Goal: Task Accomplishment & Management: Complete application form

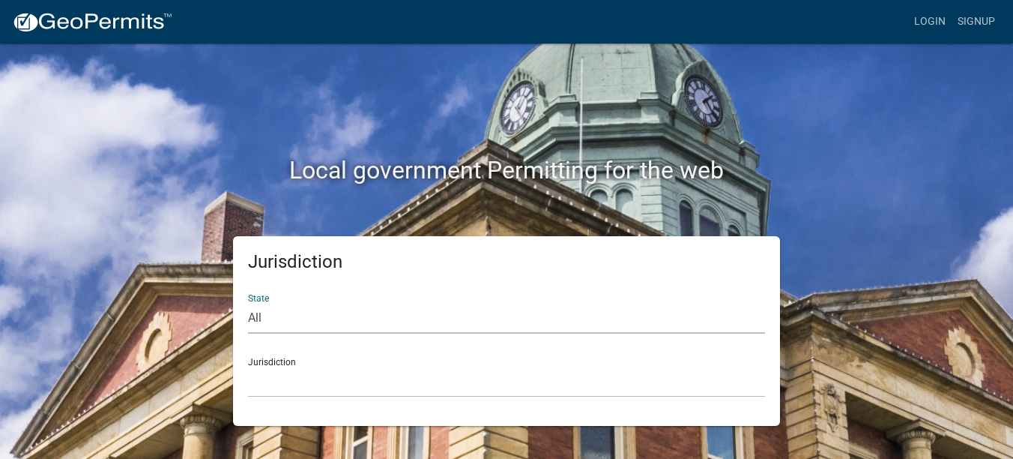
click at [276, 330] on select "All [US_STATE] [US_STATE] [US_STATE] [US_STATE] [US_STATE] [US_STATE] [US_STATE…" at bounding box center [506, 318] width 517 height 31
select select "[US_STATE]"
click at [248, 303] on select "All [US_STATE] [US_STATE] [US_STATE] [US_STATE] [US_STATE] [US_STATE] [US_STATE…" at bounding box center [506, 318] width 517 height 31
click at [312, 384] on select "City of [GEOGRAPHIC_DATA], [US_STATE] City of [GEOGRAPHIC_DATA], [US_STATE] Cit…" at bounding box center [506, 381] width 517 height 31
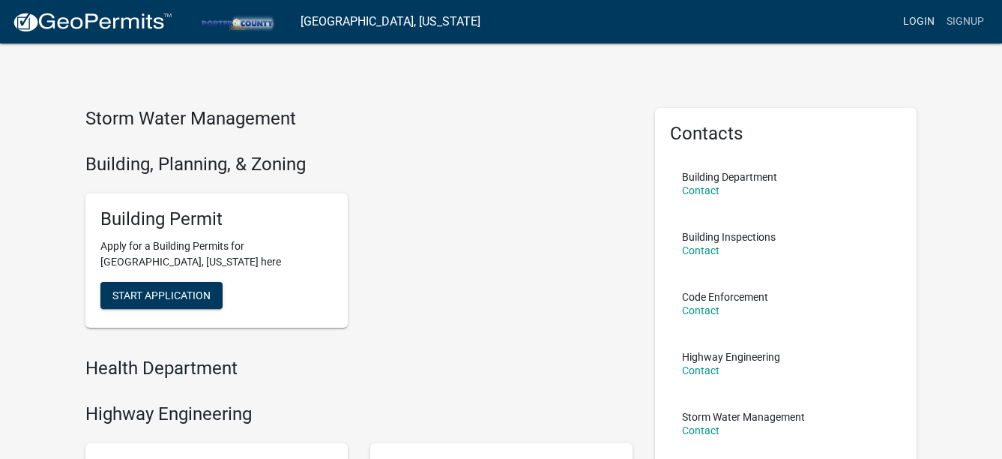
click at [917, 23] on link "Login" at bounding box center [918, 21] width 43 height 28
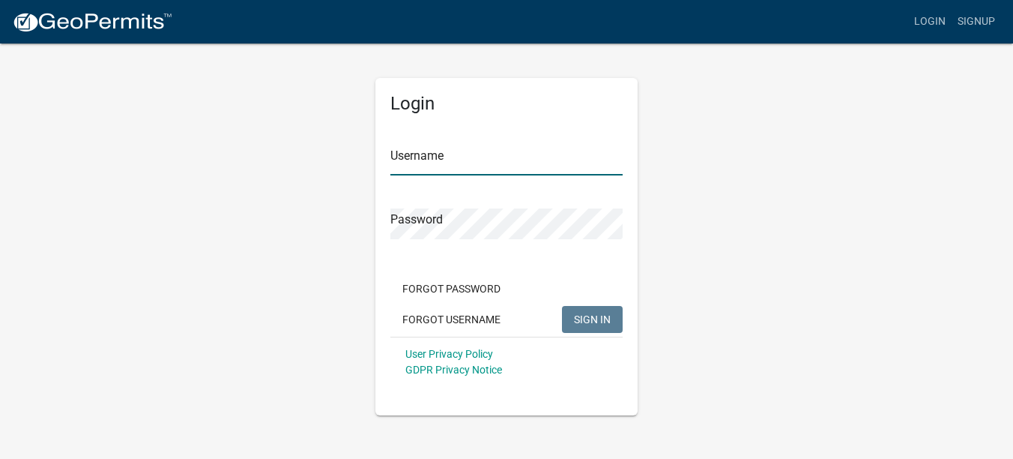
type input "Kolarroofing123"
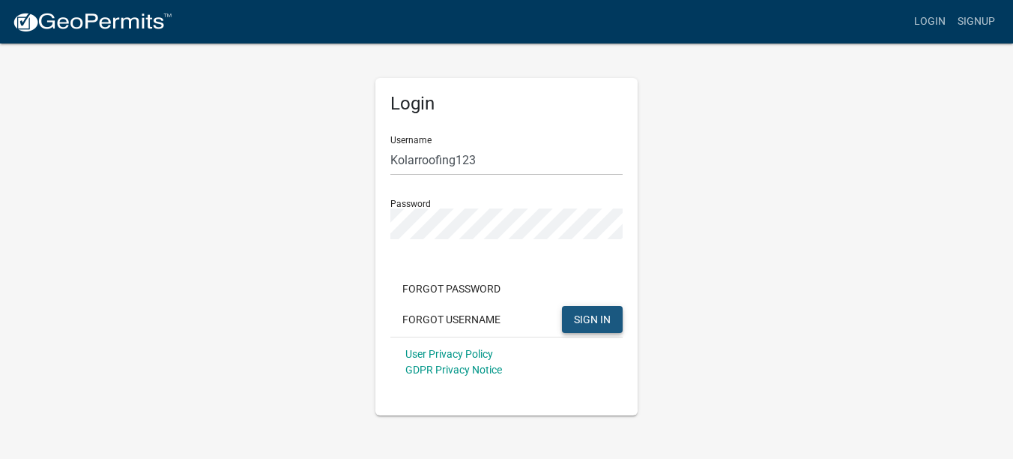
click at [581, 315] on span "SIGN IN" at bounding box center [592, 318] width 37 height 12
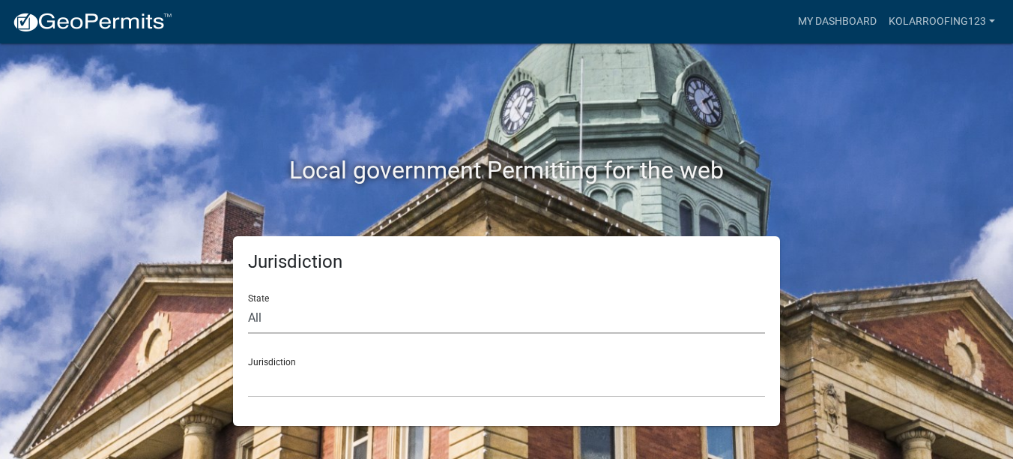
click at [416, 321] on select "All [US_STATE] [US_STATE] [US_STATE] [US_STATE] [US_STATE] [US_STATE] [US_STATE…" at bounding box center [506, 318] width 517 height 31
select select "[US_STATE]"
click at [248, 303] on select "All [US_STATE] [US_STATE] [US_STATE] [US_STATE] [US_STATE] [US_STATE] [US_STATE…" at bounding box center [506, 318] width 517 height 31
click at [306, 384] on select "City of [GEOGRAPHIC_DATA], [US_STATE] City of [GEOGRAPHIC_DATA], [US_STATE] Cit…" at bounding box center [506, 381] width 517 height 31
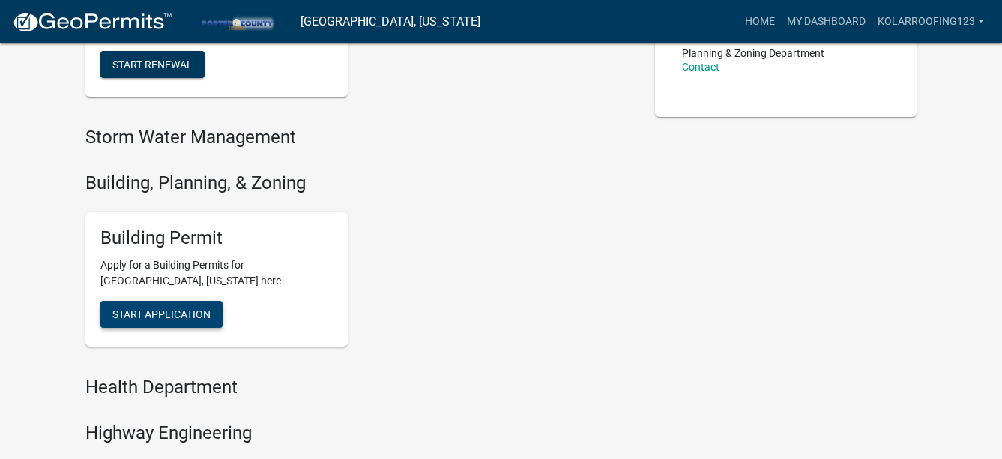
scroll to position [450, 0]
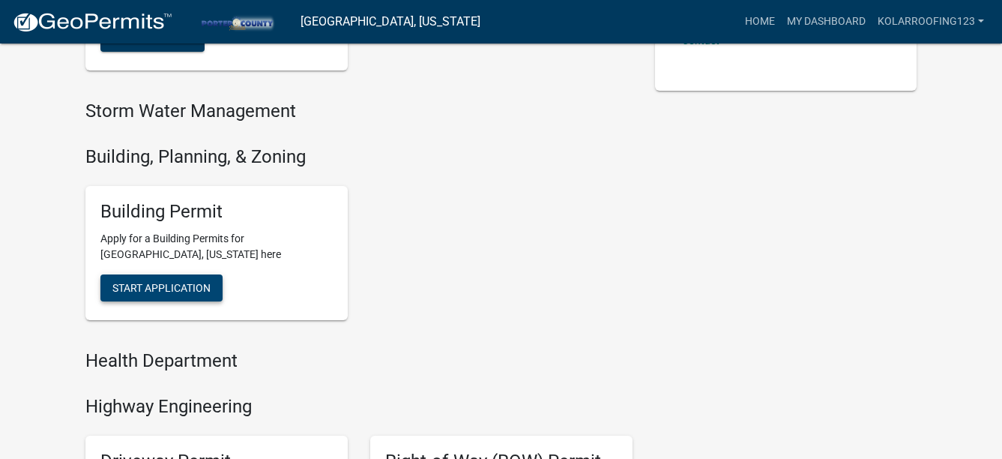
click at [138, 284] on span "Start Application" at bounding box center [161, 288] width 98 height 12
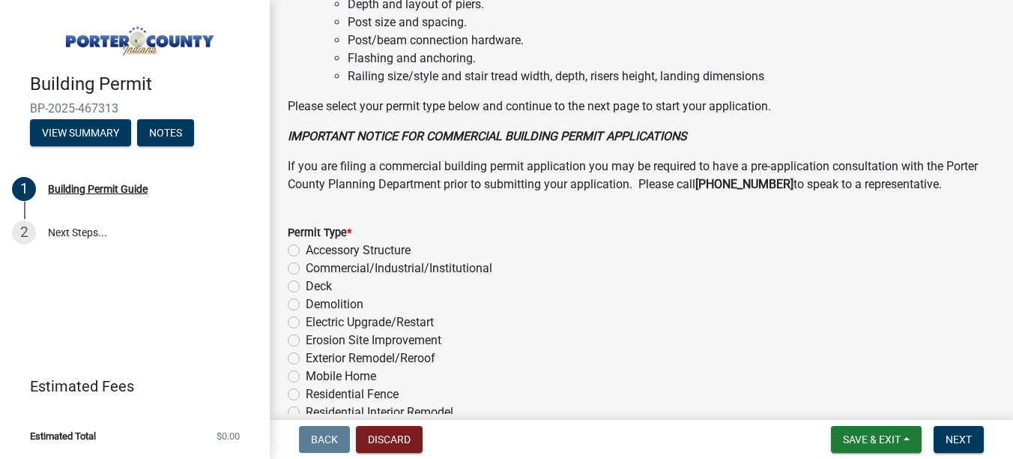
scroll to position [1274, 0]
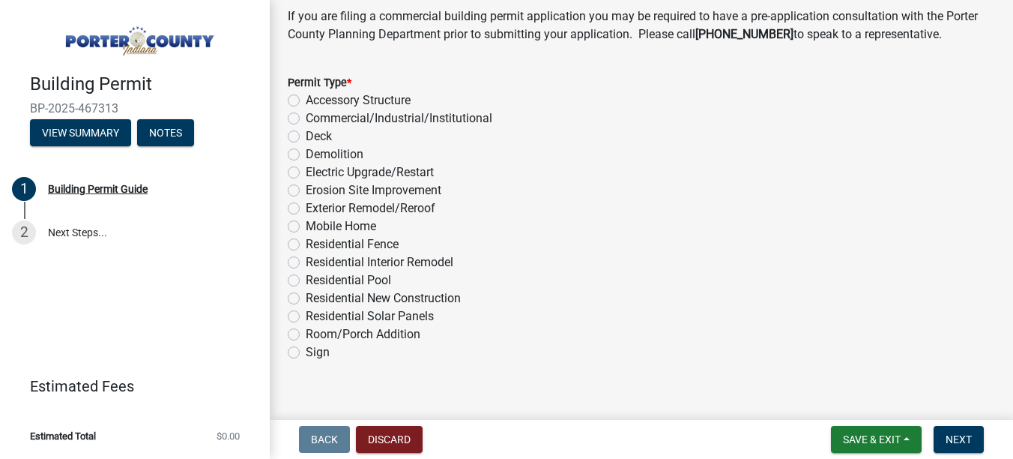
click at [342, 211] on label "Exterior Remodel/Reroof" at bounding box center [371, 208] width 130 height 18
click at [315, 209] on input "Exterior Remodel/Reroof" at bounding box center [311, 204] width 10 height 10
radio input "true"
click at [960, 433] on span "Next" at bounding box center [958, 439] width 26 height 12
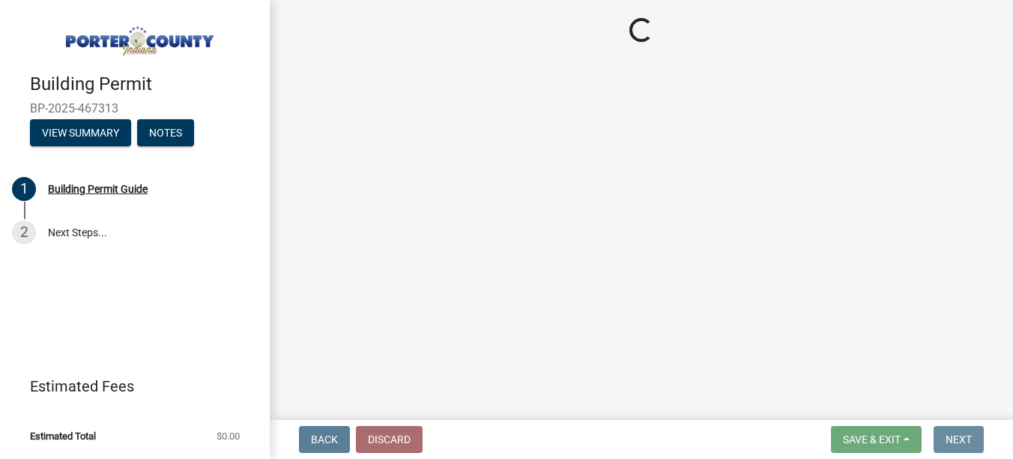
scroll to position [0, 0]
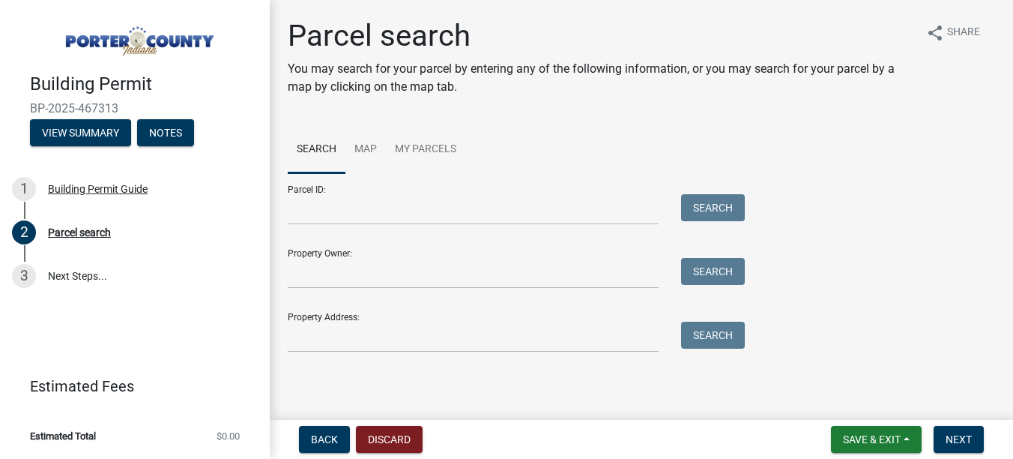
click at [372, 363] on div "Parcel search You may search for your parcel by entering any of the following i…" at bounding box center [641, 192] width 730 height 348
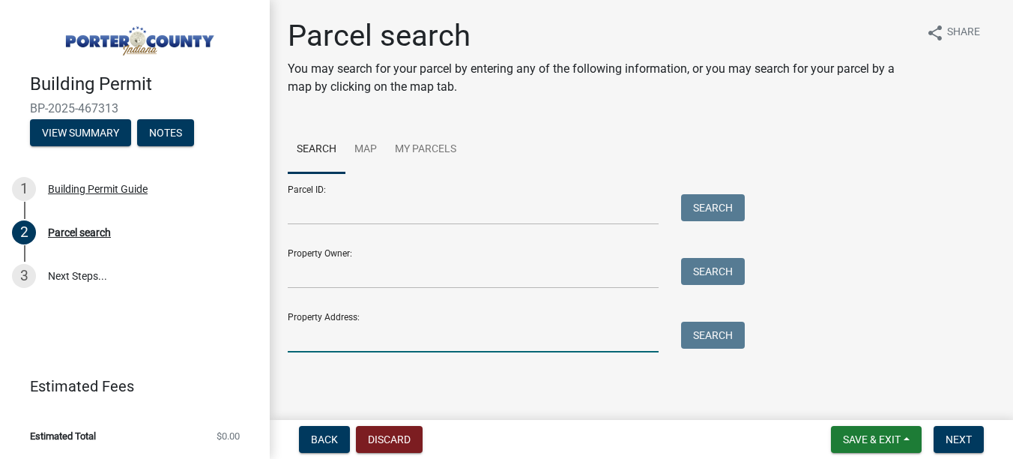
click at [365, 338] on input "Property Address:" at bounding box center [473, 336] width 371 height 31
paste input "664 East 900 North"
type input "664 East 900 North"
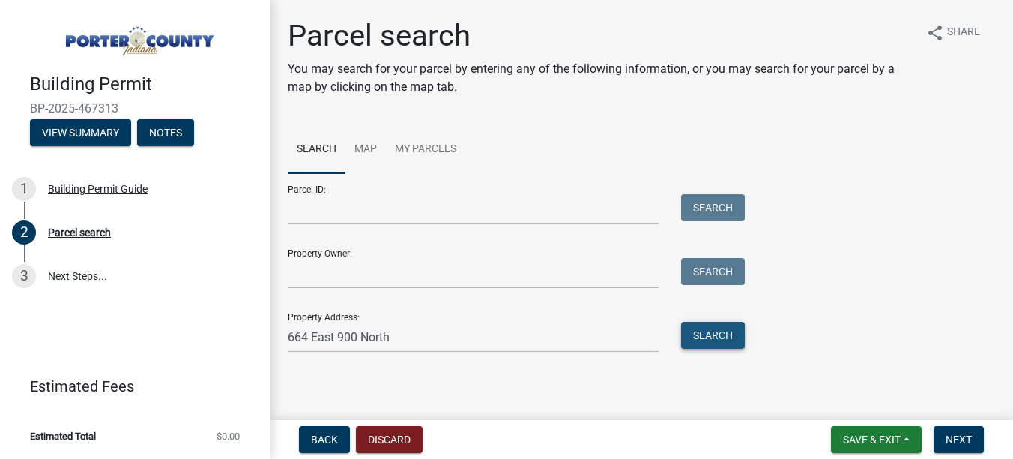
click at [720, 345] on button "Search" at bounding box center [713, 334] width 64 height 27
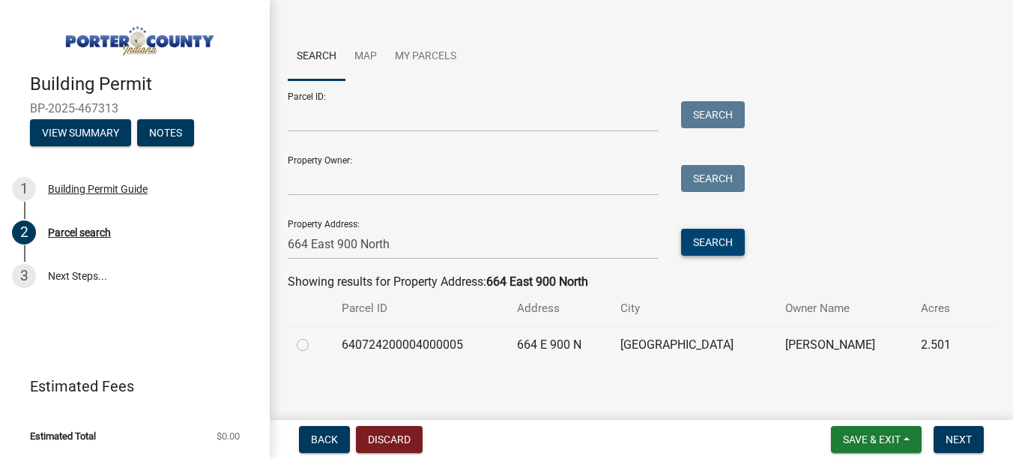
scroll to position [100, 0]
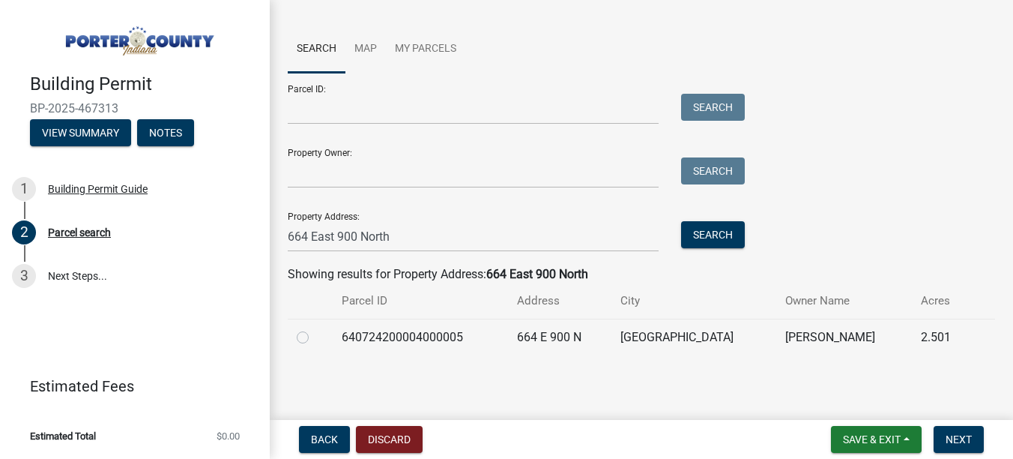
click at [315, 328] on label at bounding box center [315, 328] width 0 height 0
click at [315, 333] on input "radio" at bounding box center [320, 333] width 10 height 10
radio input "true"
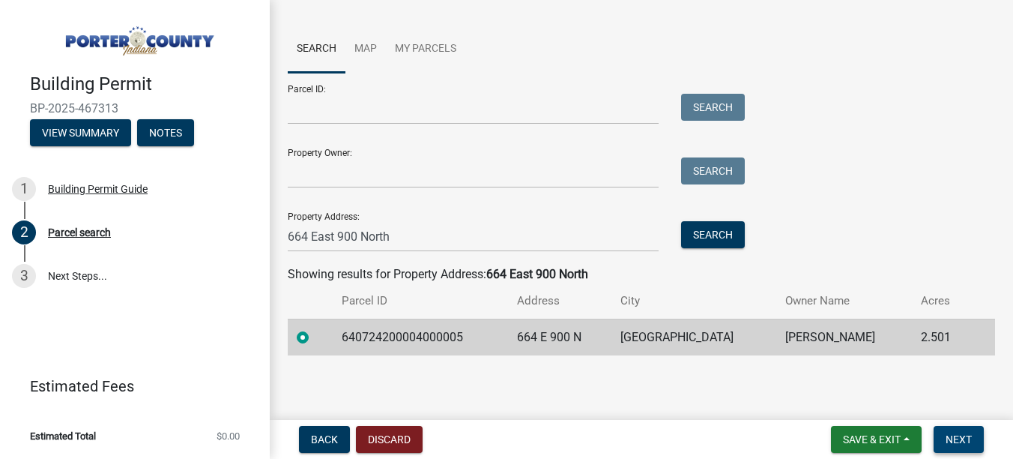
click at [945, 438] on button "Next" at bounding box center [959, 439] width 50 height 27
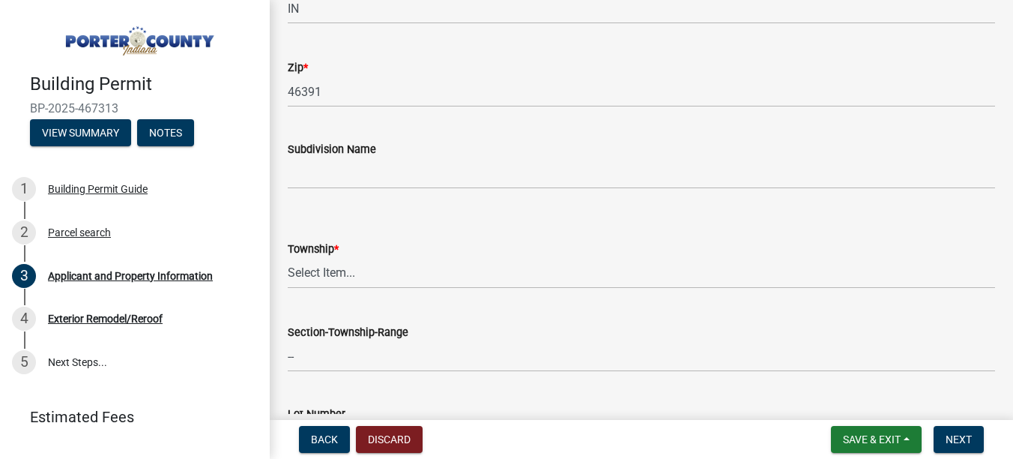
scroll to position [524, 0]
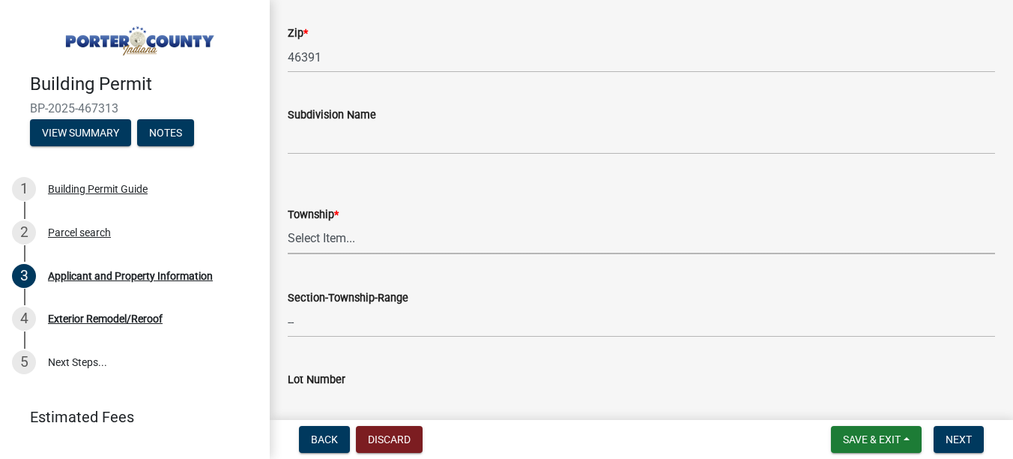
click at [370, 243] on select "Select Item... [PERSON_NAME][GEOGRAPHIC_DATA] [PERSON_NAME][GEOGRAPHIC_DATA] [G…" at bounding box center [641, 238] width 707 height 31
click at [288, 223] on select "Select Item... [PERSON_NAME][GEOGRAPHIC_DATA] [PERSON_NAME][GEOGRAPHIC_DATA] [G…" at bounding box center [641, 238] width 707 height 31
select select "eebc071e-620a-4db8-83e9-cb6b194c67e9"
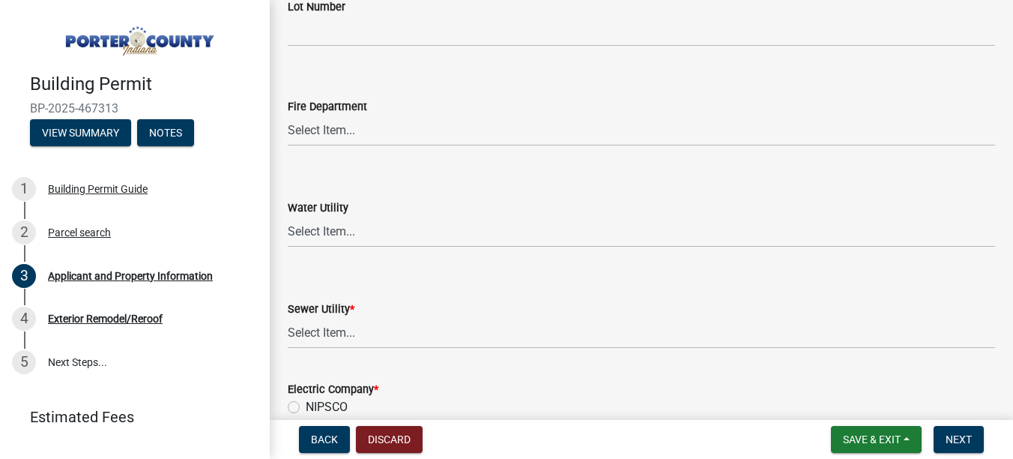
scroll to position [974, 0]
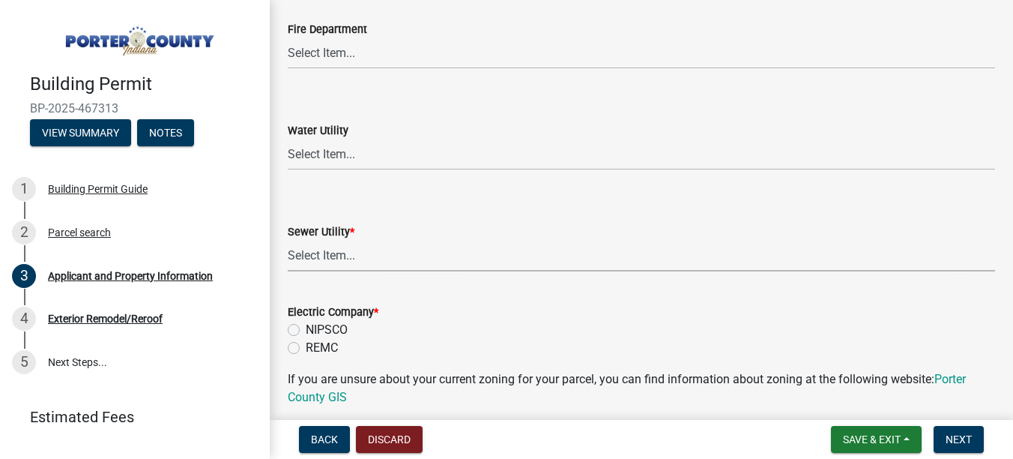
click at [323, 251] on select "Select Item... Aqua [US_STATE] Inc Damon Run Falling Waters Lake Eliza - LEACD …" at bounding box center [641, 255] width 707 height 31
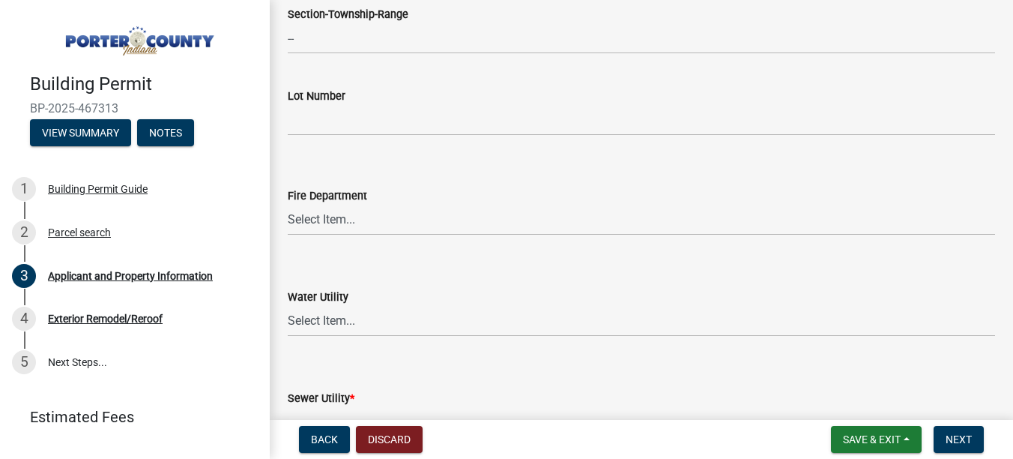
scroll to position [749, 0]
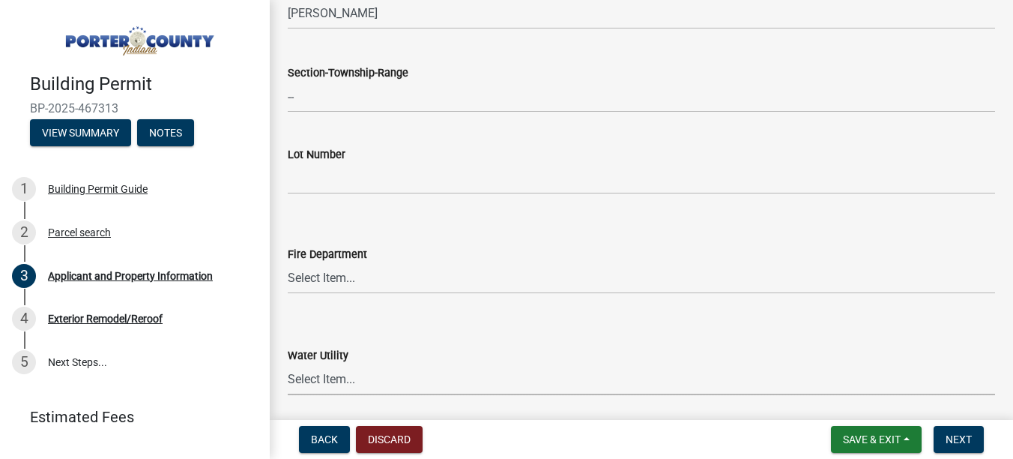
click at [372, 389] on select "Select Item... Aqua [US_STATE] Inc Damon Run [US_STATE] American Water Nature W…" at bounding box center [641, 379] width 707 height 31
click at [318, 399] on wm-data-entity-input "Water Utility Select Item... Aqua [US_STATE] Inc Damon Run [US_STATE] American …" at bounding box center [641, 357] width 707 height 101
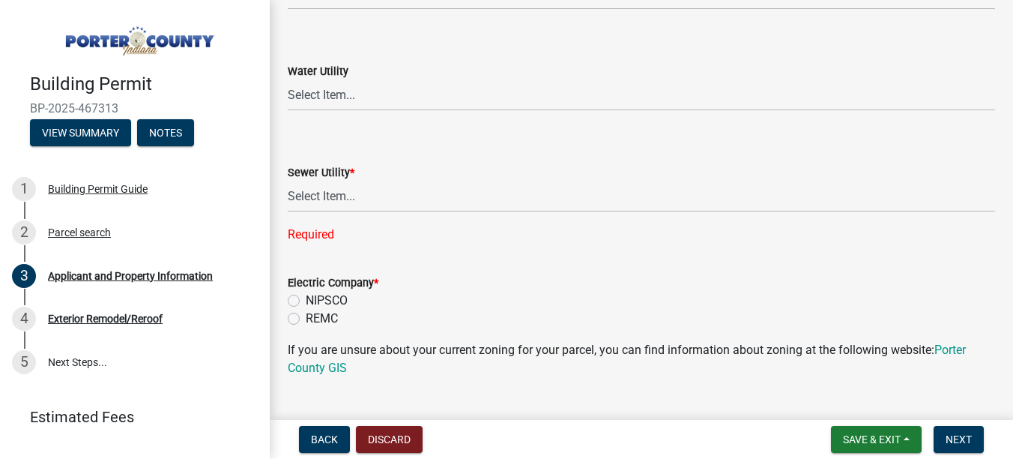
scroll to position [1049, 0]
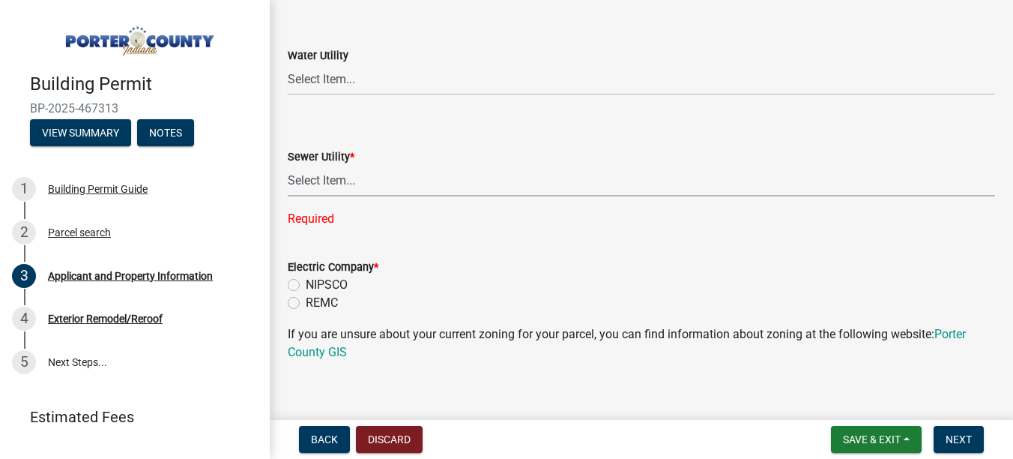
click at [339, 184] on select "Select Item... Aqua [US_STATE] Inc Damon Run Falling Waters Lake Eliza - LEACD …" at bounding box center [641, 181] width 707 height 31
click at [288, 166] on select "Select Item... Aqua [US_STATE] Inc Damon Run Falling Waters Lake Eliza - LEACD …" at bounding box center [641, 181] width 707 height 31
select select "0ba2db78-5dbf-43b9-a42c-6cccc1e5ba15"
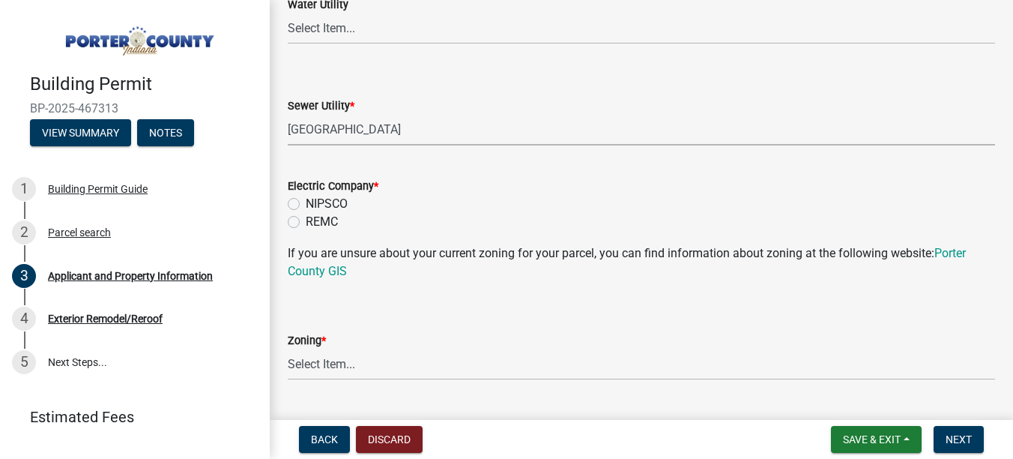
scroll to position [1124, 0]
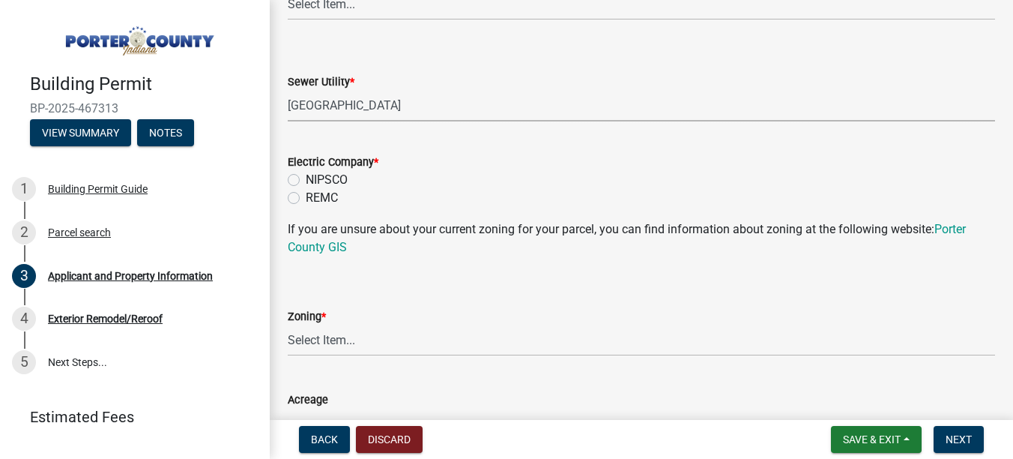
click at [332, 178] on label "NIPSCO" at bounding box center [327, 180] width 42 height 18
click at [315, 178] on input "NIPSCO" at bounding box center [311, 176] width 10 height 10
radio input "true"
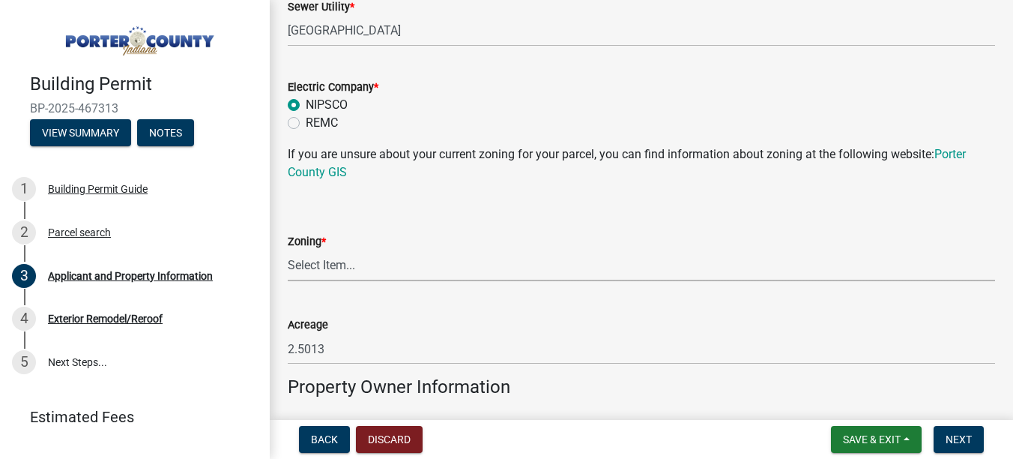
click at [352, 265] on select "Select Item... A1 A2 CH CM CN I1 I2 I3 IN MP OT P1 P2 PUD R1 R2 R3 R4 RL RR" at bounding box center [641, 265] width 707 height 31
click at [288, 250] on select "Select Item... A1 A2 CH CM CN I1 I2 I3 IN MP OT P1 P2 PUD R1 R2 R3 R4 RL RR" at bounding box center [641, 265] width 707 height 31
select select "92efe679-05f4-414a-9426-51627fba5de6"
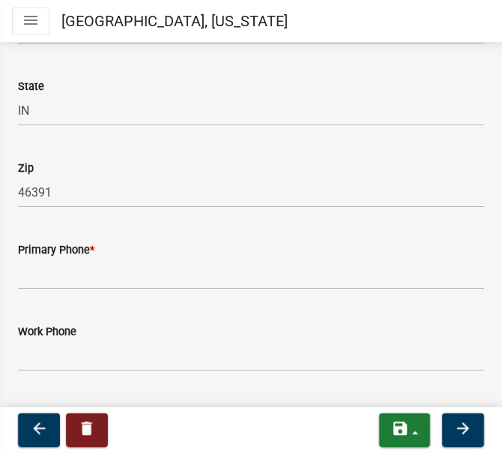
scroll to position [2078, 0]
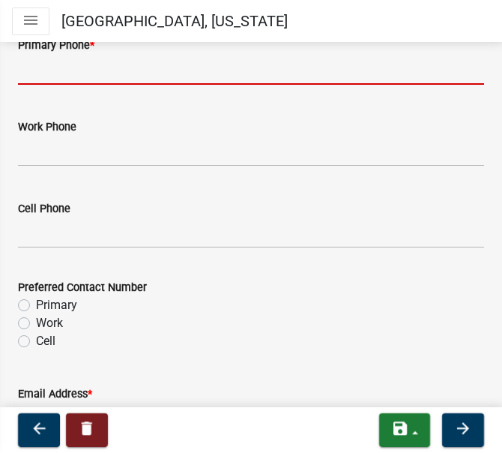
click at [76, 69] on input "Primary Phone *" at bounding box center [251, 69] width 466 height 31
paste input "[PHONE_NUMBER]"
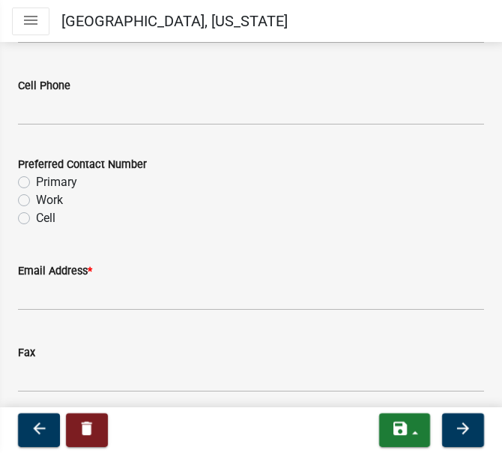
scroll to position [2227, 0]
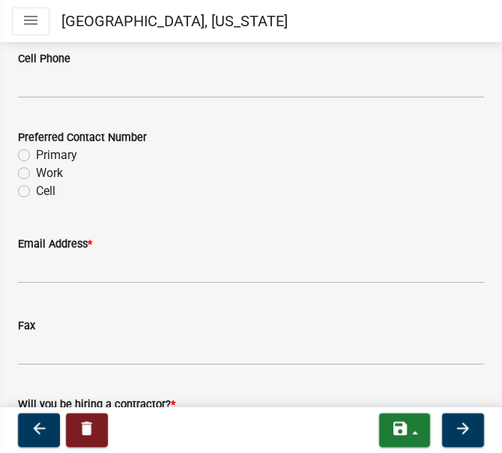
type input "[PHONE_NUMBER]"
click at [51, 157] on label "Primary" at bounding box center [56, 155] width 41 height 18
click at [46, 156] on input "Primary" at bounding box center [41, 151] width 10 height 10
radio input "true"
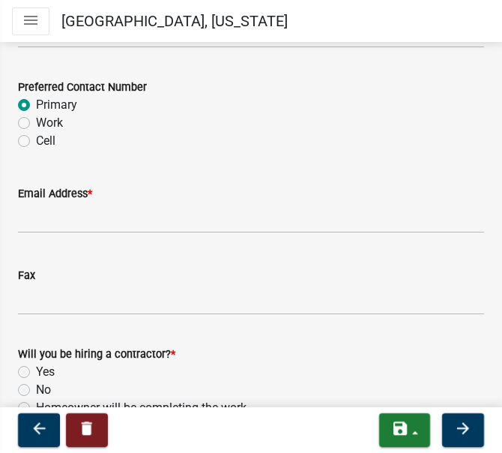
scroll to position [2302, 0]
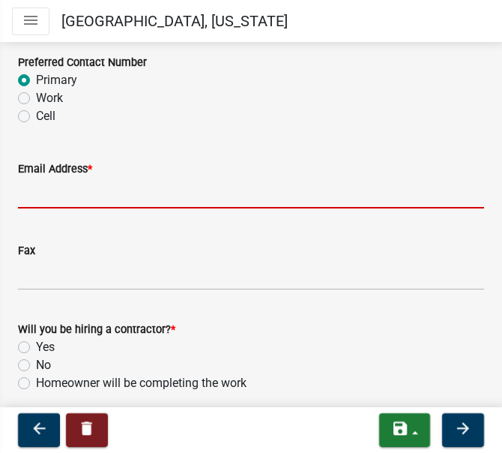
click at [45, 202] on input "Email Address *" at bounding box center [251, 193] width 466 height 31
paste input "[EMAIL_ADDRESS][DOMAIN_NAME]"
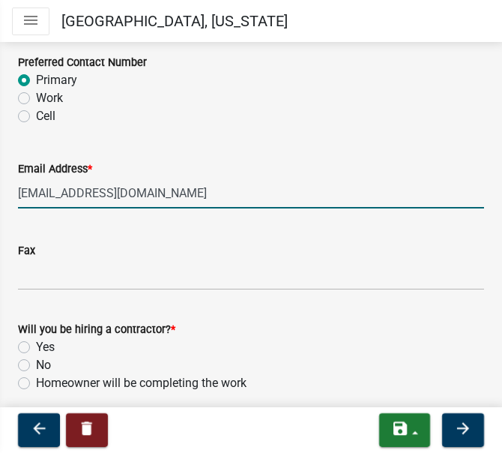
type input "[EMAIL_ADDRESS][DOMAIN_NAME]"
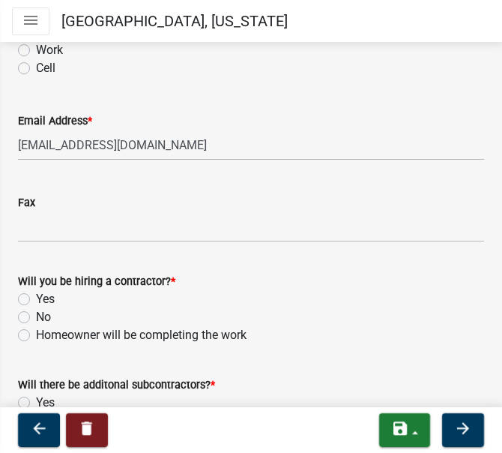
scroll to position [2377, 0]
